Goal: Task Accomplishment & Management: Manage account settings

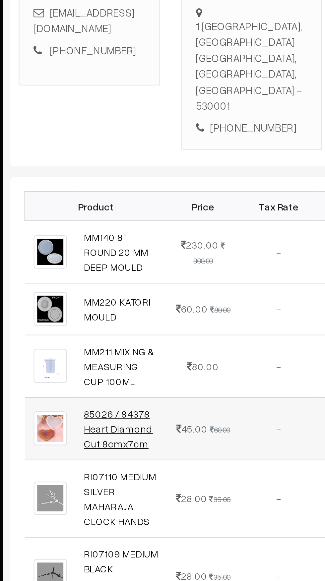
click at [146, 346] on link "85026 / 84378 Heart Diamond Cut 8cmx7cm" at bounding box center [143, 356] width 32 height 20
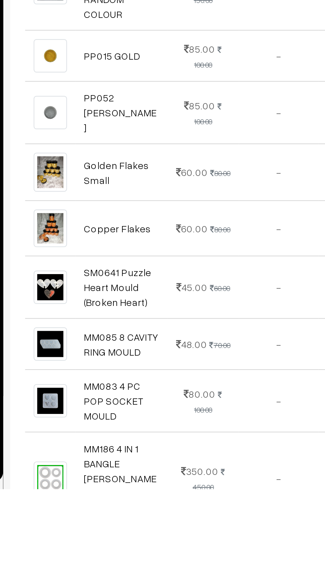
scroll to position [201, 0]
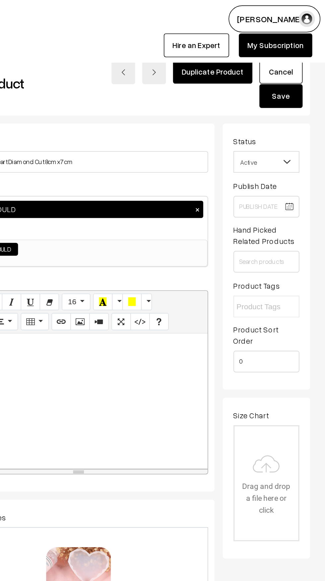
click at [284, 102] on span "Active" at bounding box center [287, 100] width 40 height 12
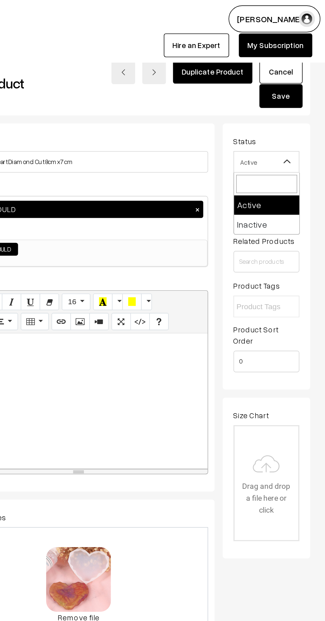
select select "2"
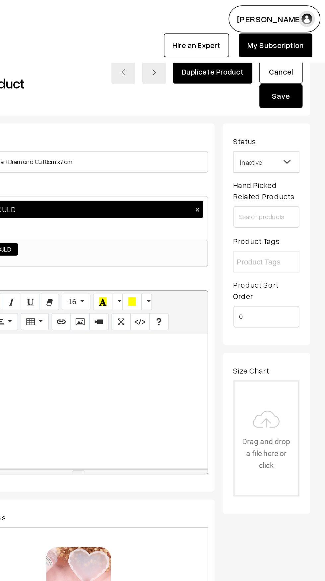
click at [295, 63] on button "Save" at bounding box center [295, 59] width 27 height 15
